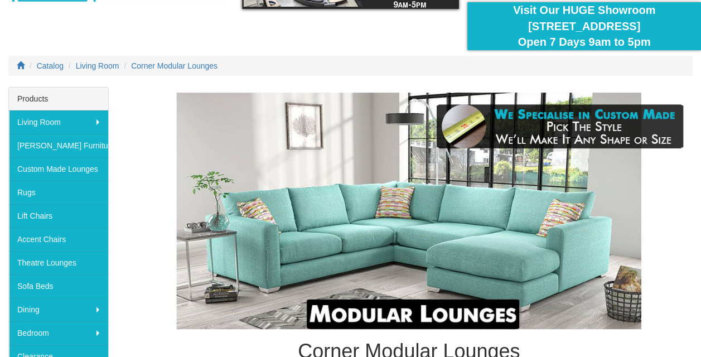
scroll to position [111, 0]
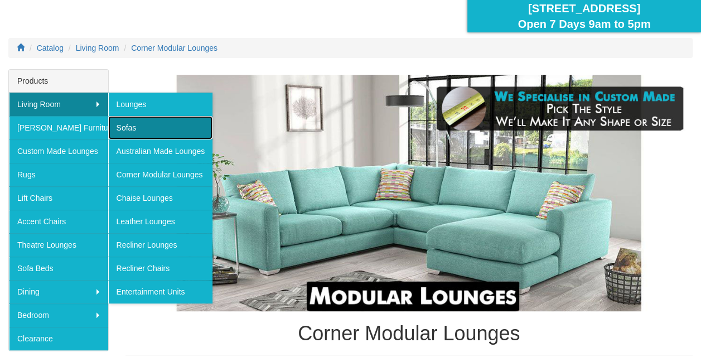
click at [156, 127] on link "Sofas" at bounding box center [160, 127] width 105 height 23
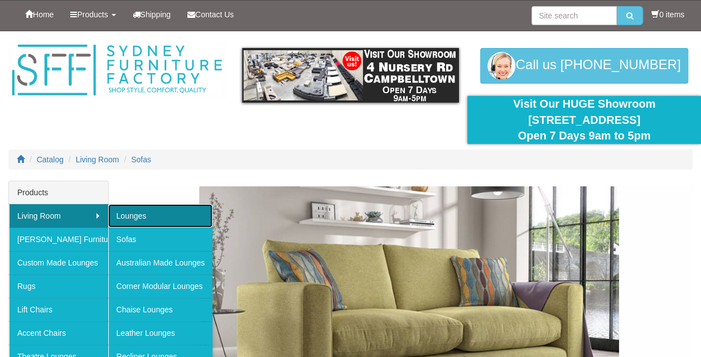
click at [143, 217] on link "Lounges" at bounding box center [160, 215] width 105 height 23
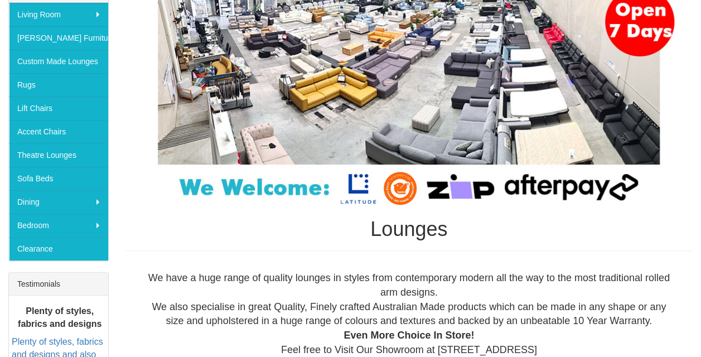
scroll to position [223, 0]
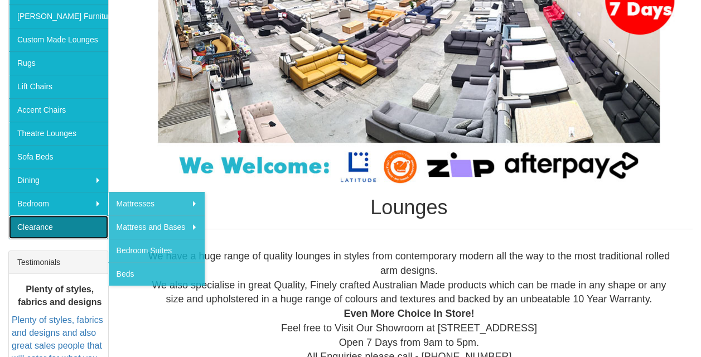
click at [74, 227] on link "Clearance" at bounding box center [58, 226] width 99 height 23
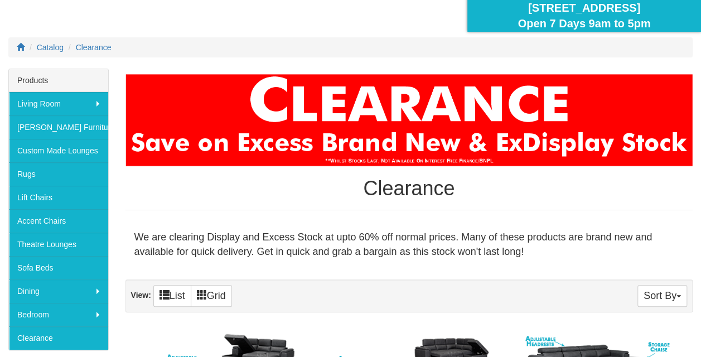
scroll to position [334, 0]
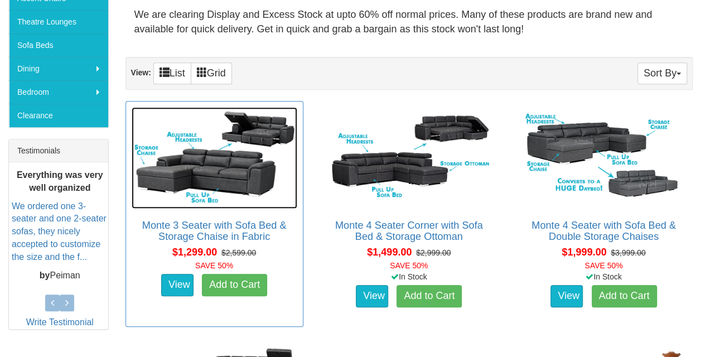
click at [230, 176] on img at bounding box center [215, 157] width 166 height 101
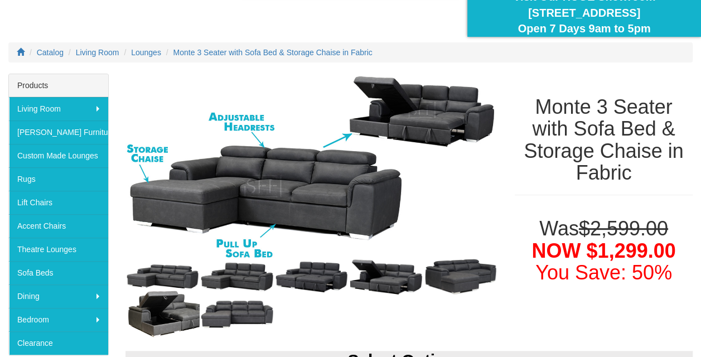
scroll to position [111, 0]
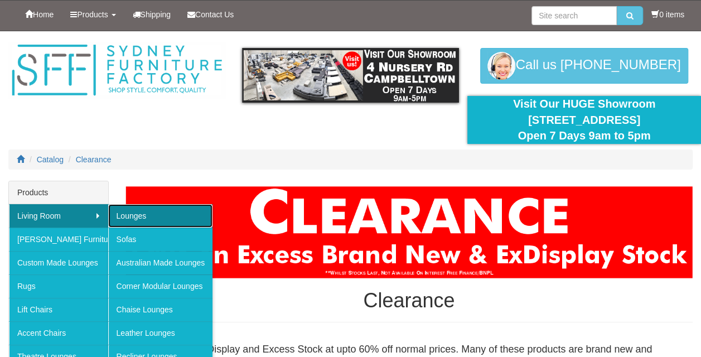
click at [155, 211] on link "Lounges" at bounding box center [160, 215] width 105 height 23
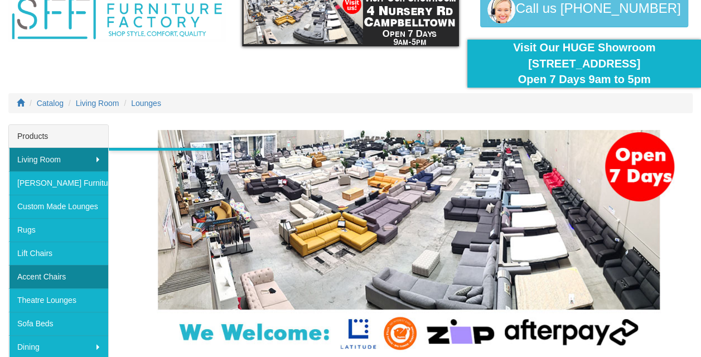
scroll to position [111, 0]
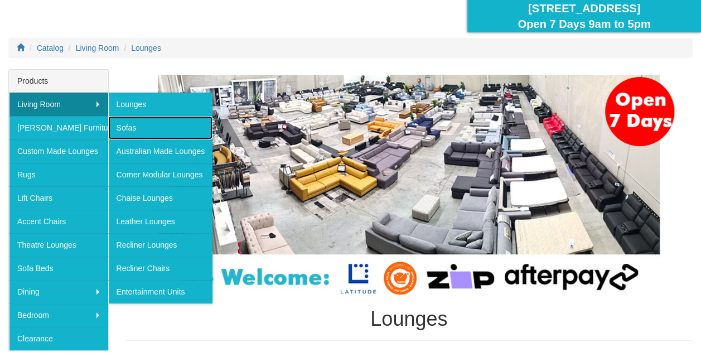
click at [152, 125] on link "Sofas" at bounding box center [160, 127] width 105 height 23
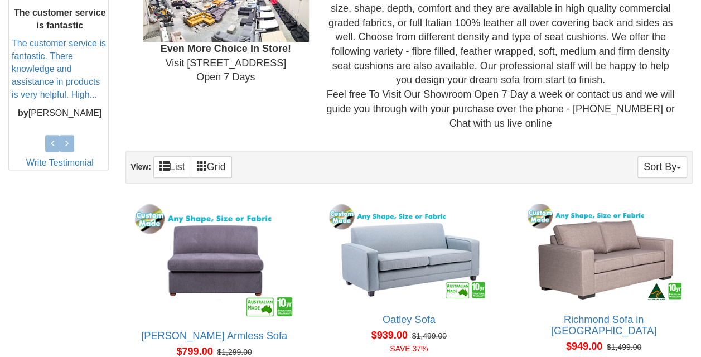
scroll to position [613, 0]
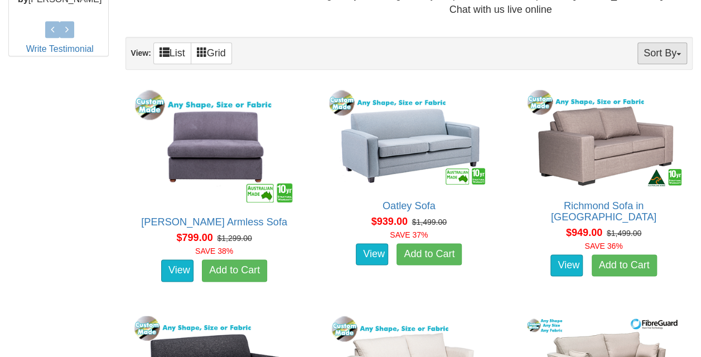
click at [662, 58] on button "Sort By" at bounding box center [662, 53] width 50 height 22
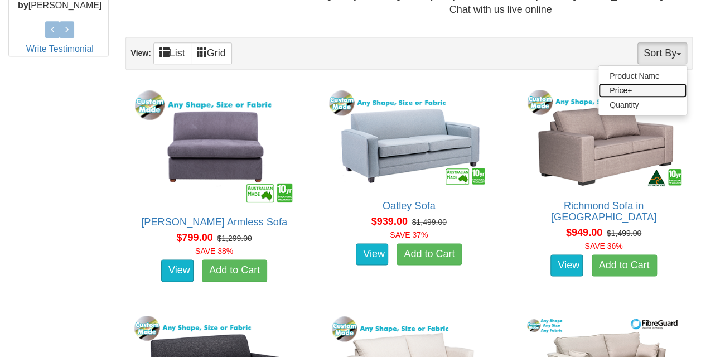
click at [653, 86] on link "Price+" at bounding box center [642, 90] width 88 height 14
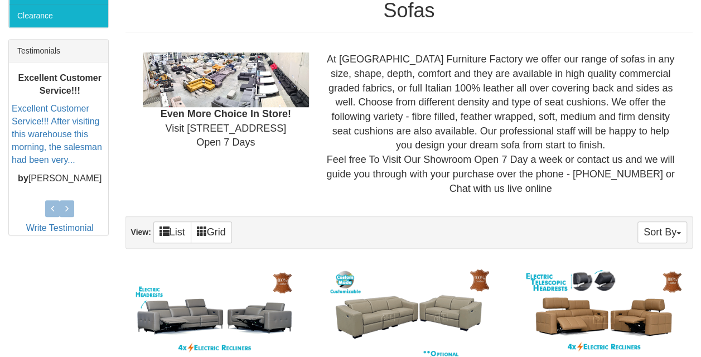
scroll to position [613, 0]
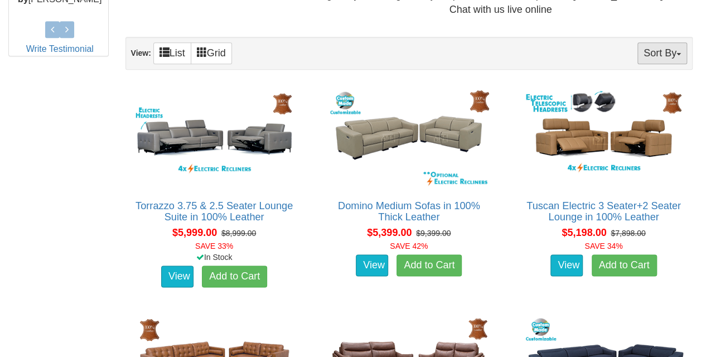
click at [686, 52] on button "Sort By" at bounding box center [662, 53] width 50 height 22
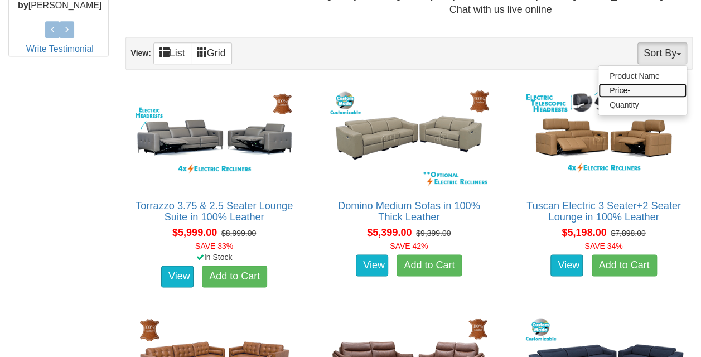
click at [666, 90] on link "Price-" at bounding box center [642, 90] width 88 height 14
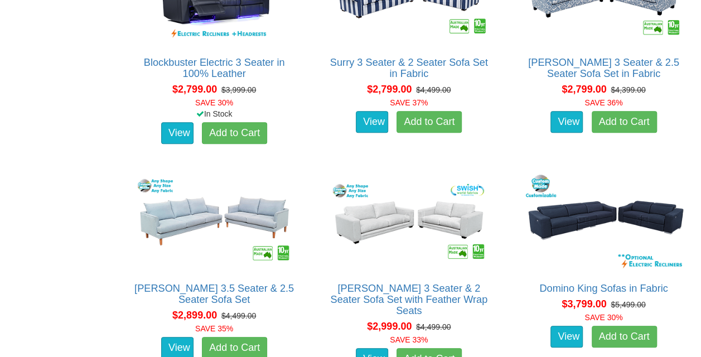
scroll to position [2341, 0]
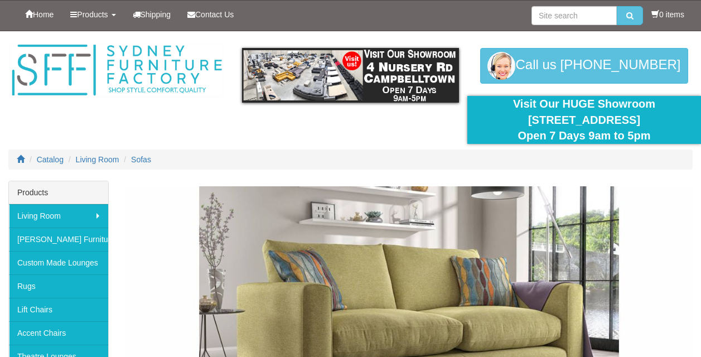
scroll to position [511, 0]
